Goal: Navigation & Orientation: Understand site structure

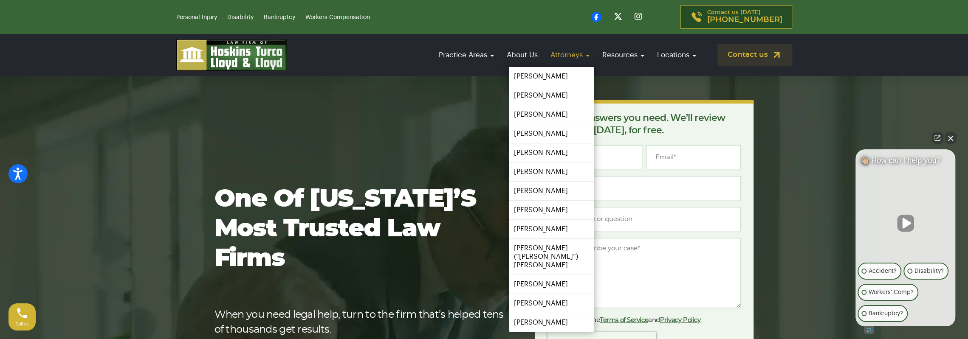
click at [573, 53] on link "Attorneys" at bounding box center [570, 55] width 48 height 24
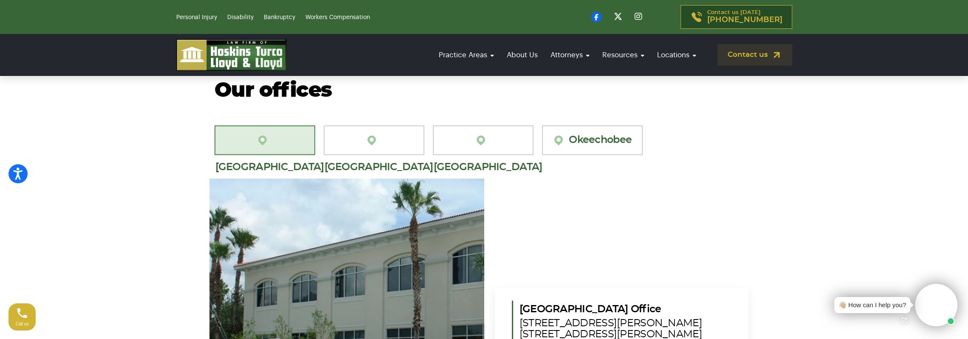
scroll to position [1444, 0]
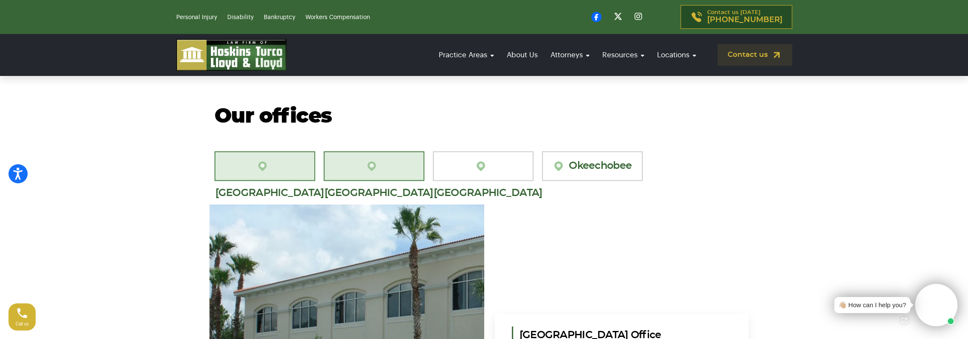
click at [378, 151] on link "[GEOGRAPHIC_DATA][PERSON_NAME]" at bounding box center [374, 166] width 101 height 30
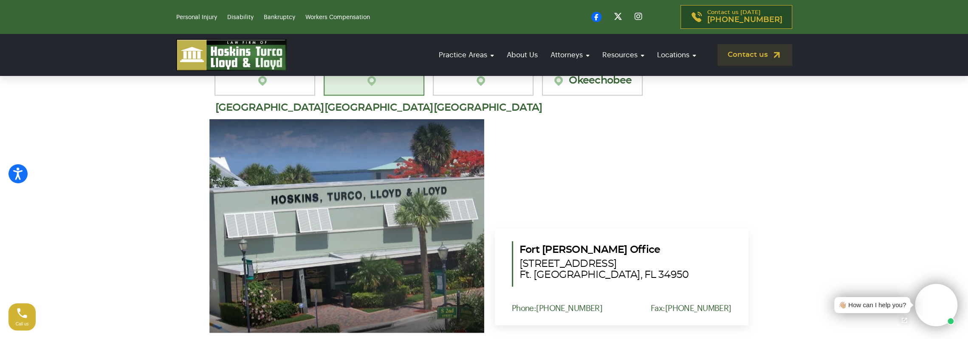
scroll to position [1486, 0]
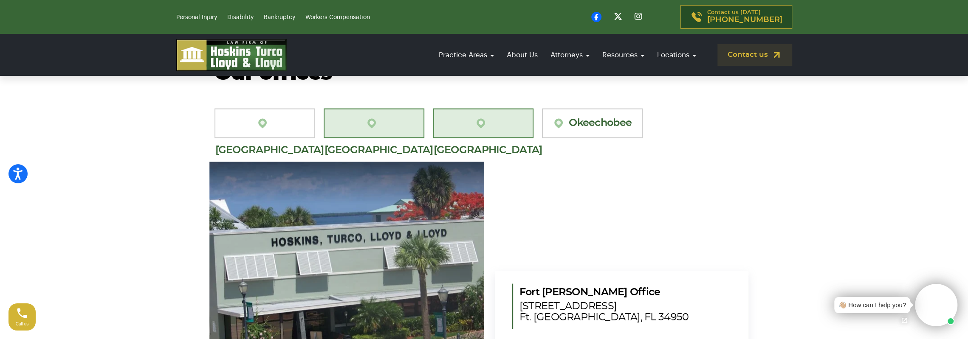
click at [499, 109] on link "[GEOGRAPHIC_DATA]" at bounding box center [483, 124] width 101 height 30
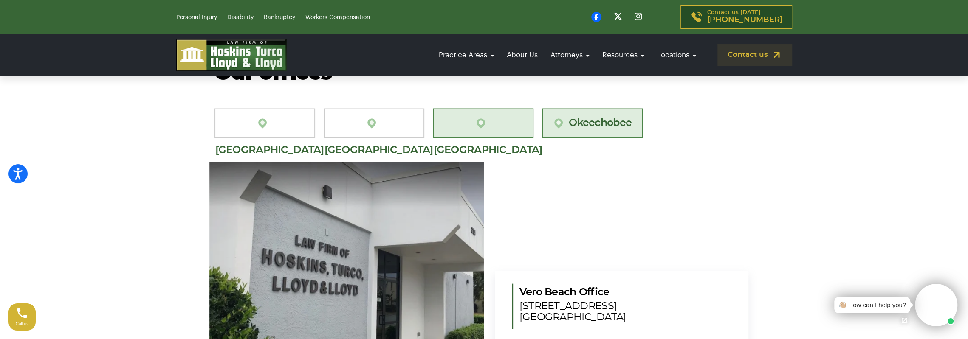
click at [601, 109] on link "Okeechobee" at bounding box center [592, 124] width 101 height 30
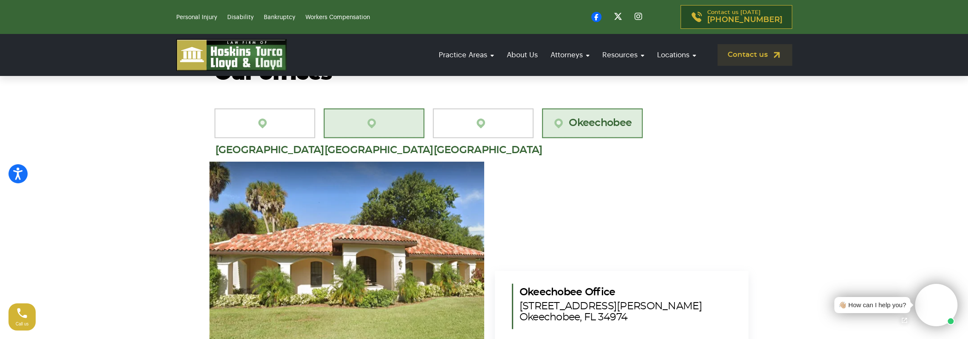
click at [396, 109] on link "[GEOGRAPHIC_DATA][PERSON_NAME]" at bounding box center [374, 124] width 101 height 30
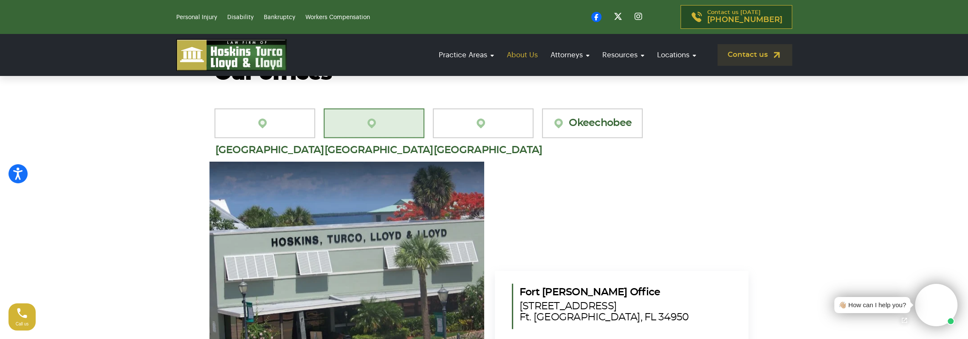
click at [521, 53] on link "About Us" at bounding box center [521, 55] width 39 height 24
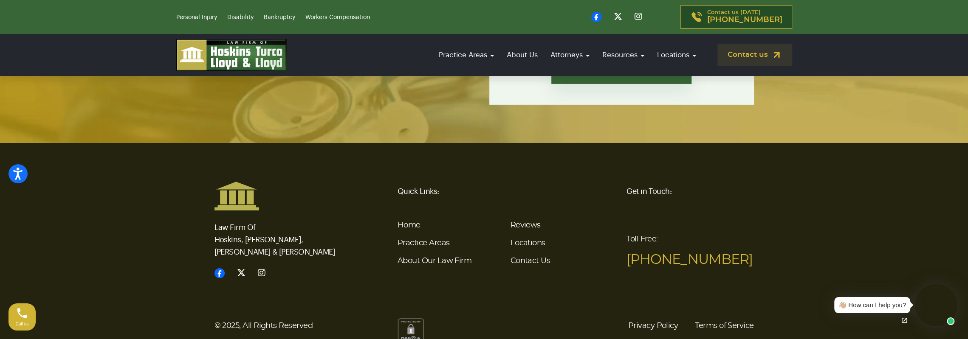
scroll to position [2421, 0]
